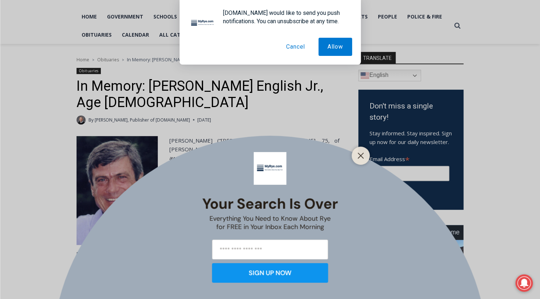
click at [54, 158] on div "Your Search is Over Everything You Need to Know About Rye for FREE in Your Inbo…" at bounding box center [270, 149] width 540 height 299
click at [358, 153] on line "Close" at bounding box center [360, 155] width 5 height 5
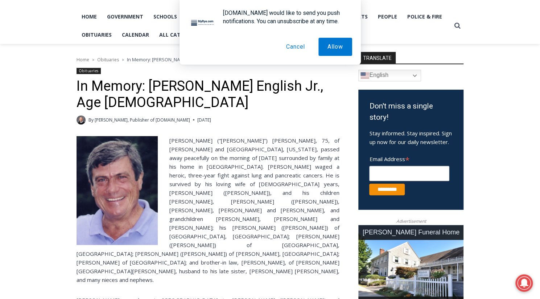
click at [296, 45] on button "Cancel" at bounding box center [295, 47] width 37 height 18
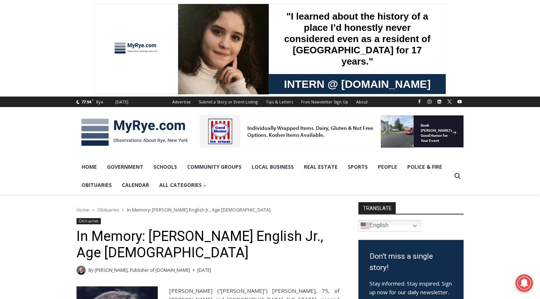
click at [145, 126] on img at bounding box center [134, 132] width 116 height 38
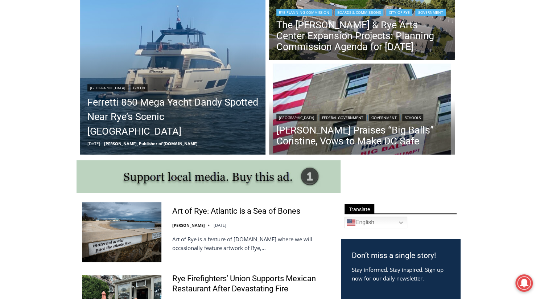
scroll to position [234, 0]
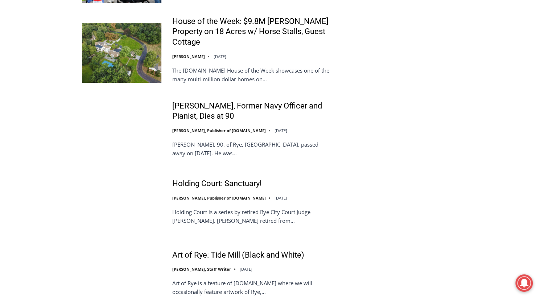
scroll to position [1543, 0]
